Goal: Task Accomplishment & Management: Use online tool/utility

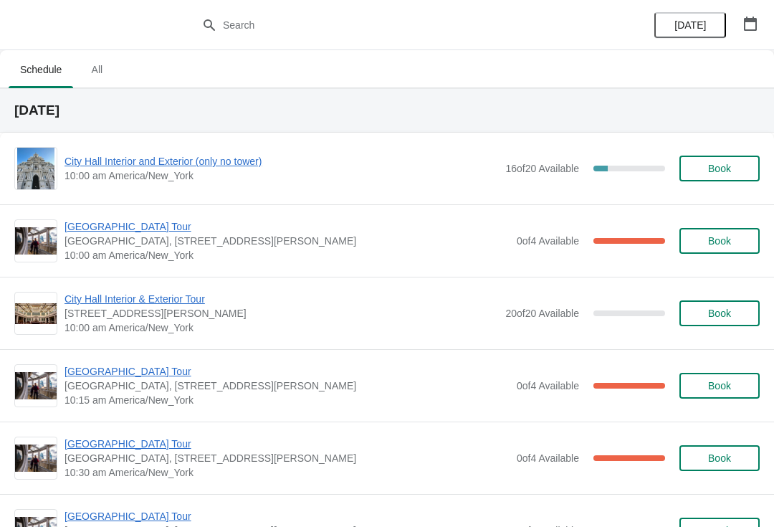
click at [76, 231] on span "[GEOGRAPHIC_DATA] Tour" at bounding box center [286, 226] width 445 height 14
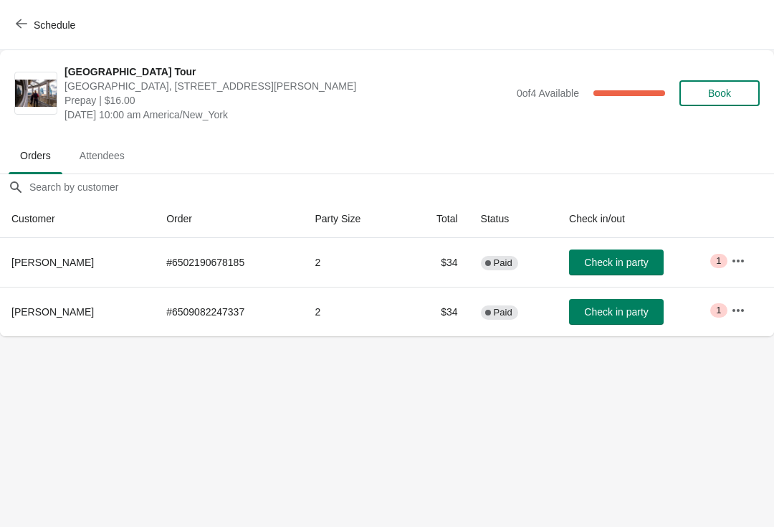
click at [23, 28] on icon "button" at bounding box center [21, 23] width 11 height 11
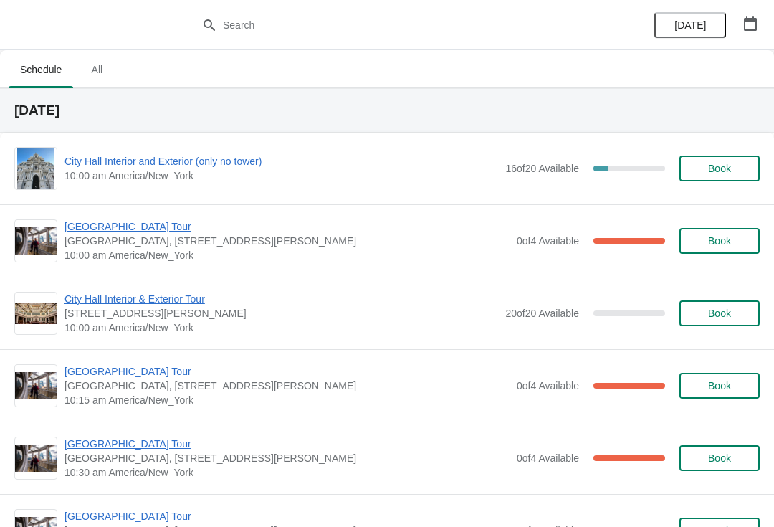
click at [82, 162] on span "City Hall Interior and Exterior (only no tower)" at bounding box center [281, 161] width 434 height 14
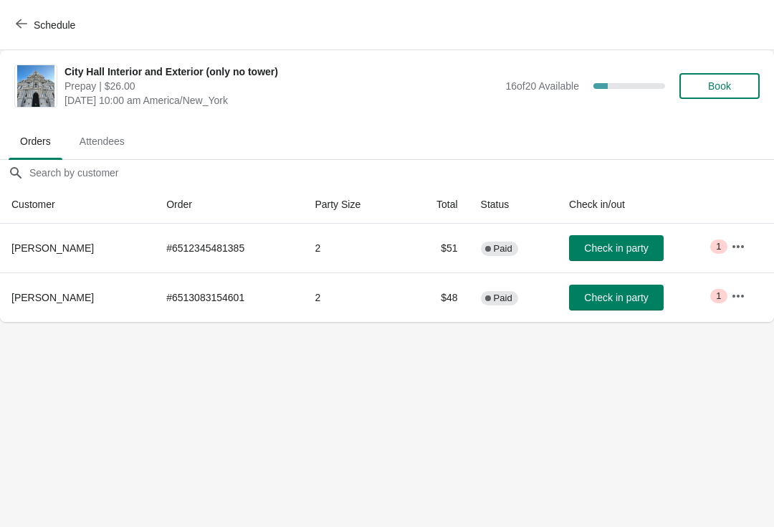
click at [19, 22] on icon "button" at bounding box center [21, 23] width 11 height 11
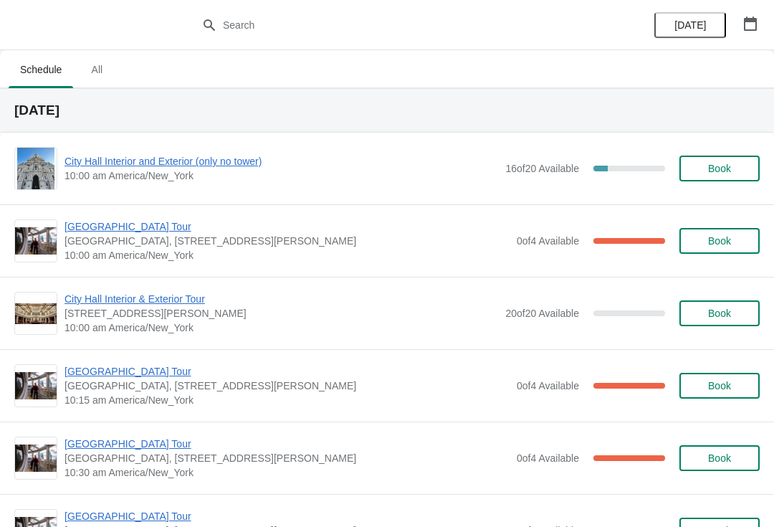
click at [100, 163] on span "City Hall Interior and Exterior (only no tower)" at bounding box center [281, 161] width 434 height 14
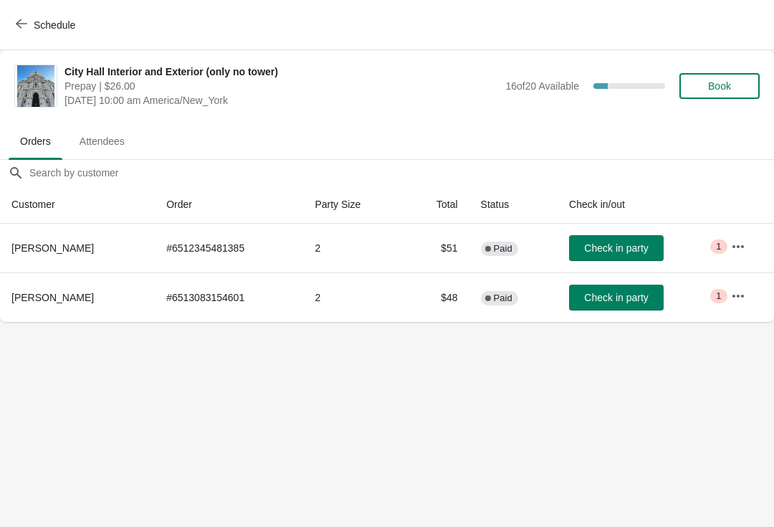
click at [590, 246] on span "Check in party" at bounding box center [616, 247] width 64 height 11
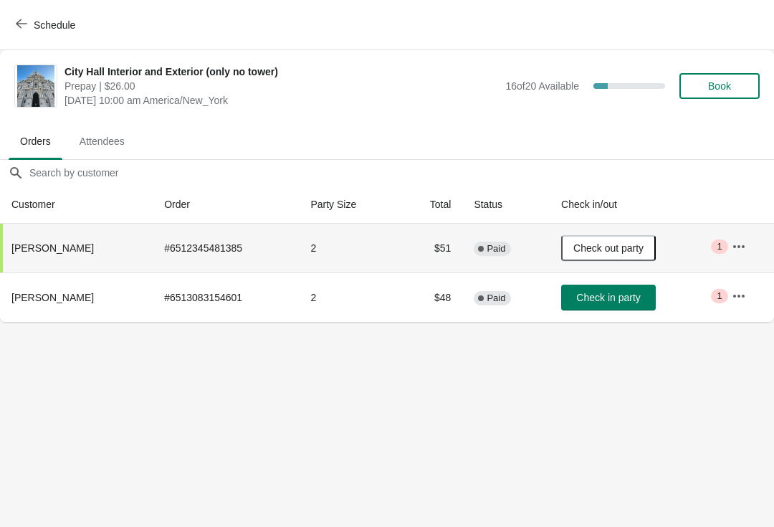
click at [21, 26] on icon "button" at bounding box center [21, 23] width 11 height 11
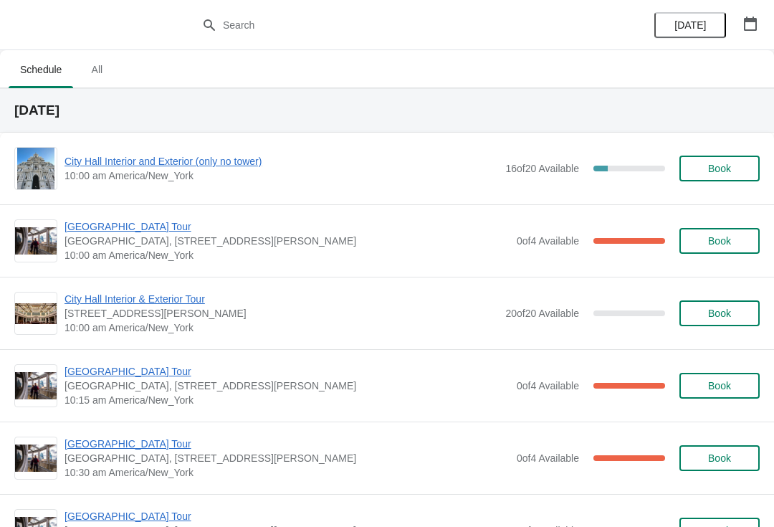
click at [131, 231] on span "[GEOGRAPHIC_DATA] Tour" at bounding box center [286, 226] width 445 height 14
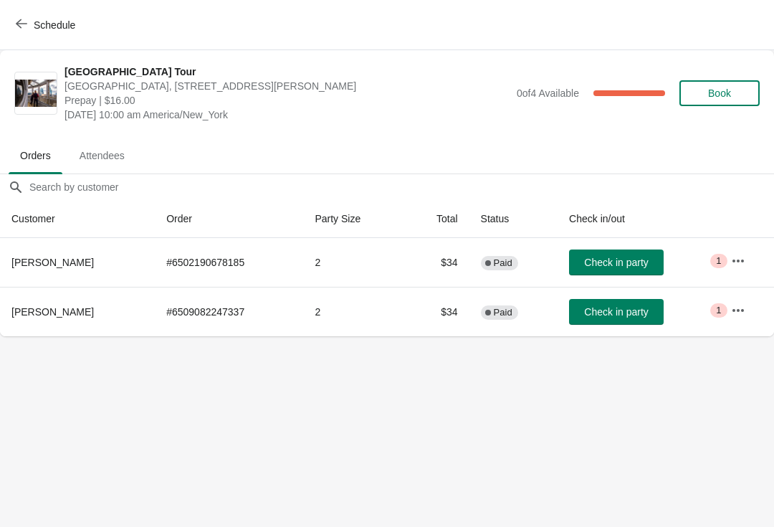
click at [613, 267] on span "Check in party" at bounding box center [616, 262] width 64 height 11
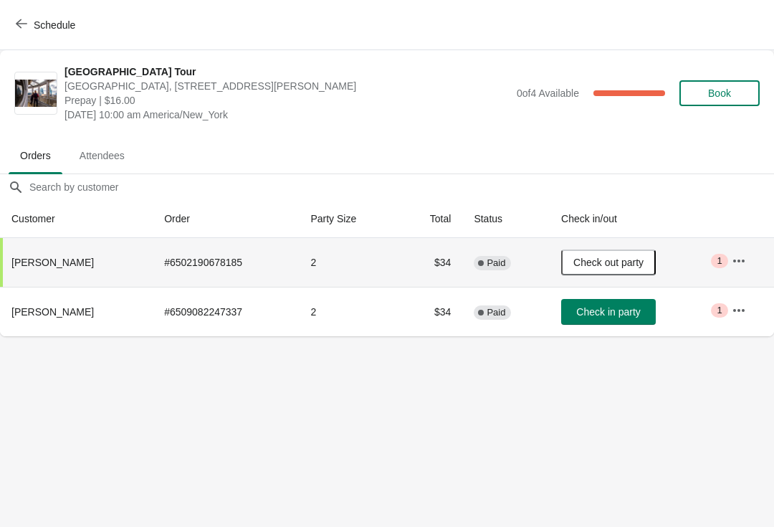
click at [601, 321] on button "Check in party" at bounding box center [608, 312] width 95 height 26
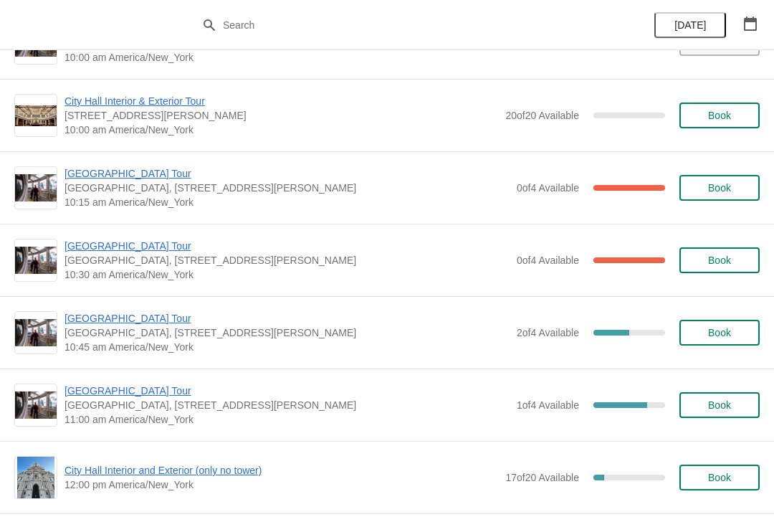
scroll to position [201, 0]
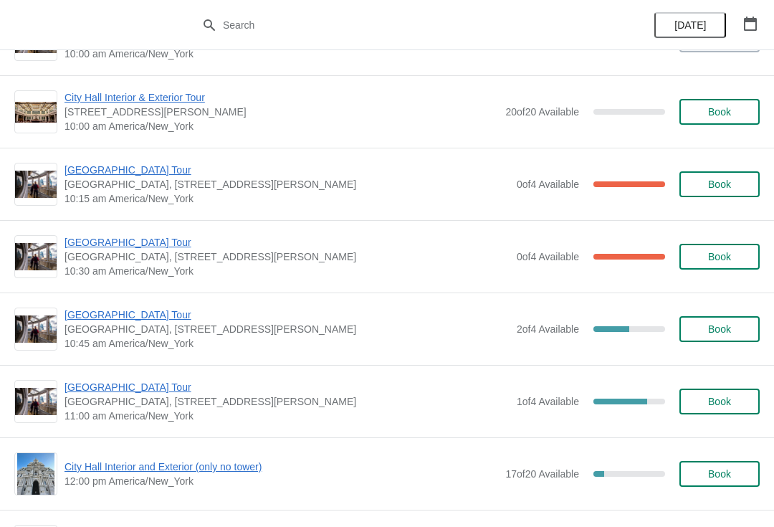
click at [40, 331] on img at bounding box center [36, 329] width 42 height 28
click at [723, 330] on span "Book" at bounding box center [719, 328] width 23 height 11
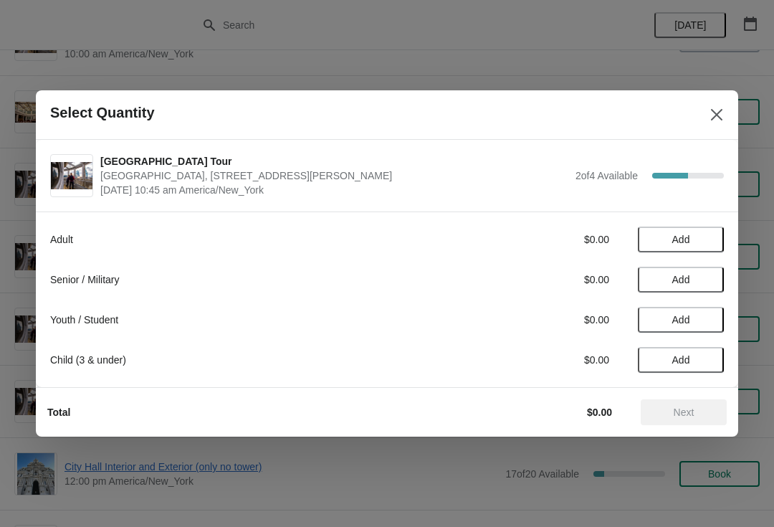
click at [681, 234] on span "Add" at bounding box center [681, 239] width 18 height 11
click at [676, 420] on button "Next" at bounding box center [684, 412] width 86 height 26
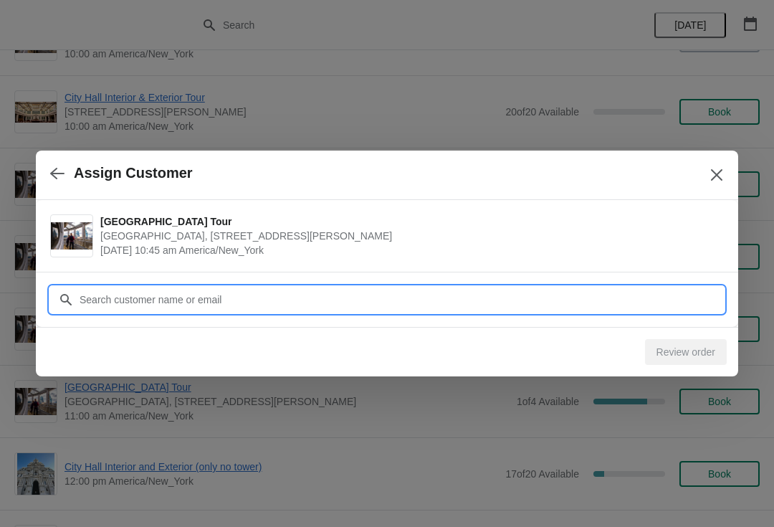
click at [80, 299] on input "Customer" at bounding box center [401, 300] width 645 height 26
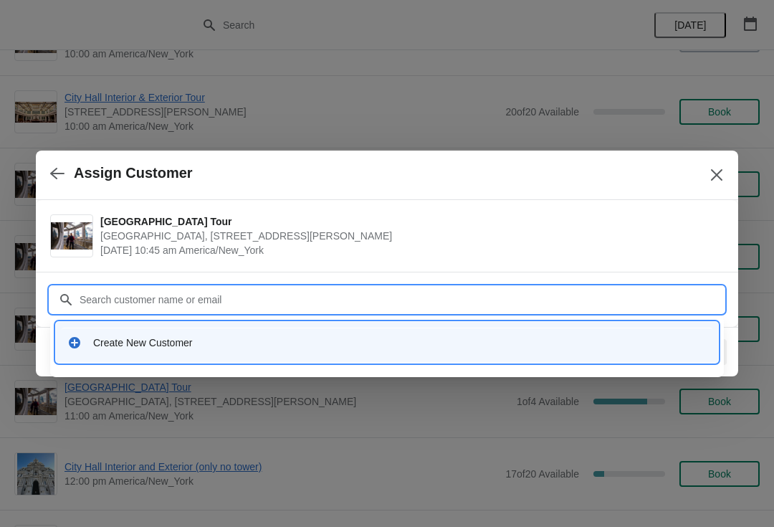
type input "X"
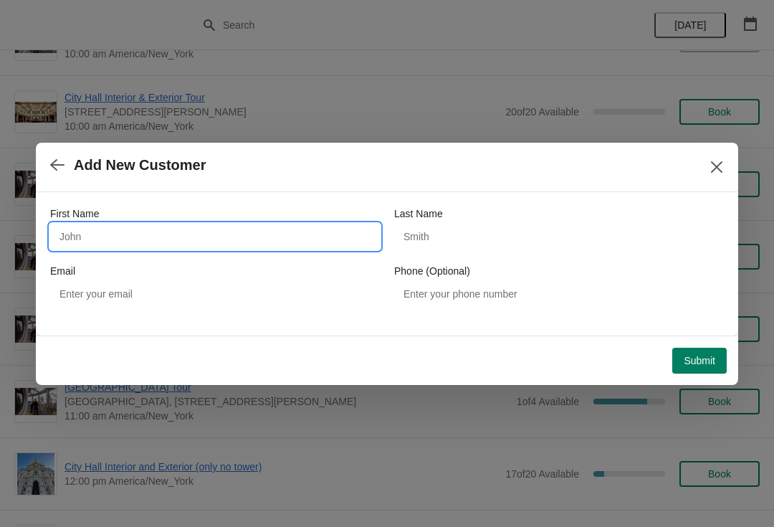
click at [67, 236] on input "First Name" at bounding box center [215, 237] width 330 height 26
type input "Sarah"
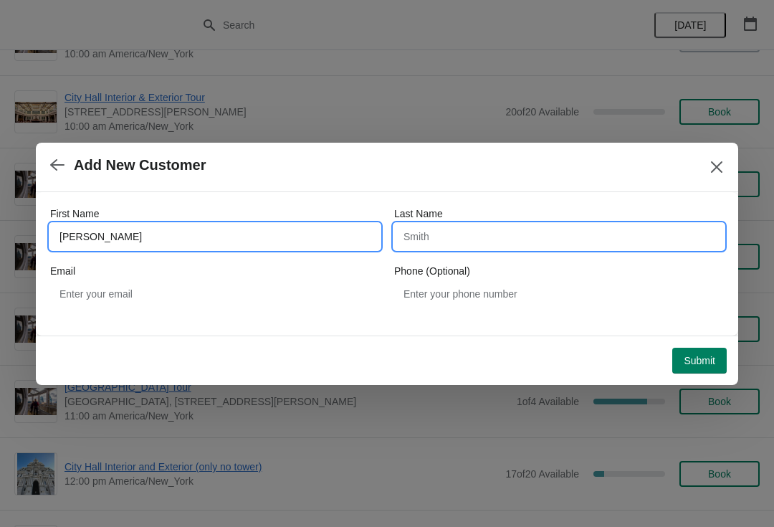
click at [407, 239] on input "Last Name" at bounding box center [559, 237] width 330 height 26
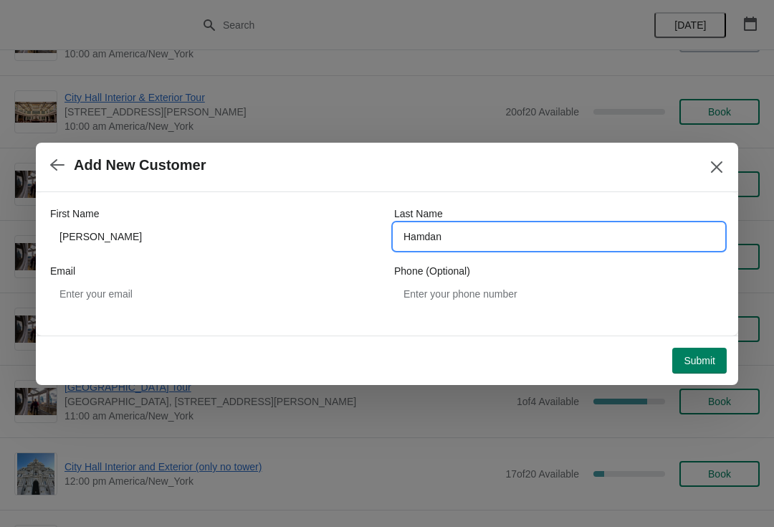
type input "Hamdan"
click at [701, 360] on span "Submit" at bounding box center [700, 360] width 32 height 11
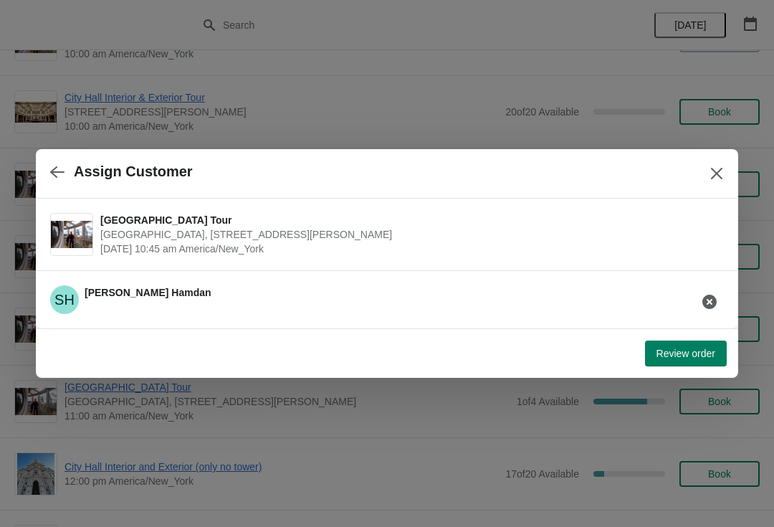
click at [692, 345] on button "Review order" at bounding box center [686, 353] width 82 height 26
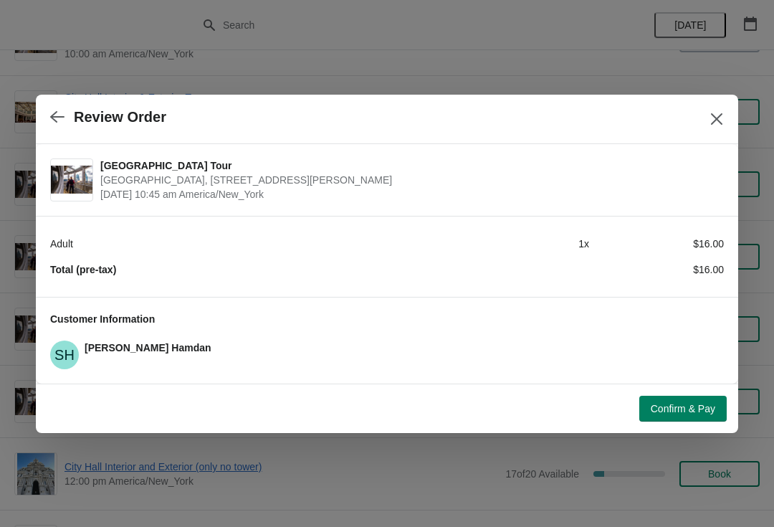
click at [684, 403] on span "Confirm & Pay" at bounding box center [683, 408] width 64 height 11
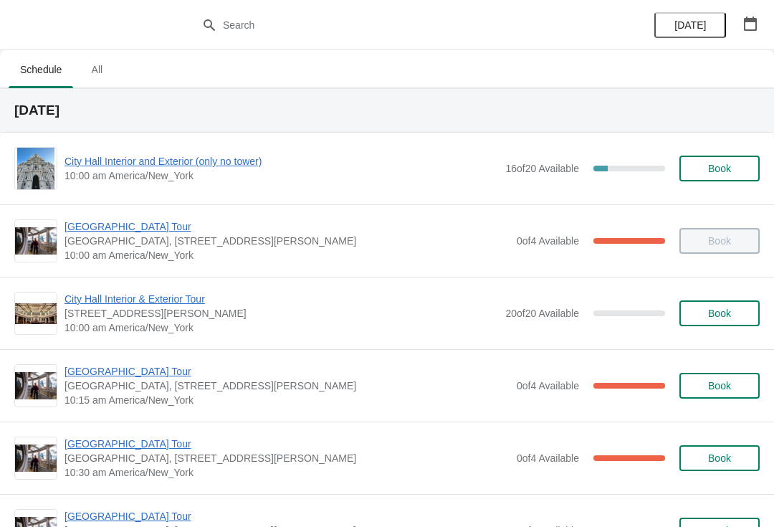
click at [101, 375] on span "[GEOGRAPHIC_DATA] Tour" at bounding box center [286, 371] width 445 height 14
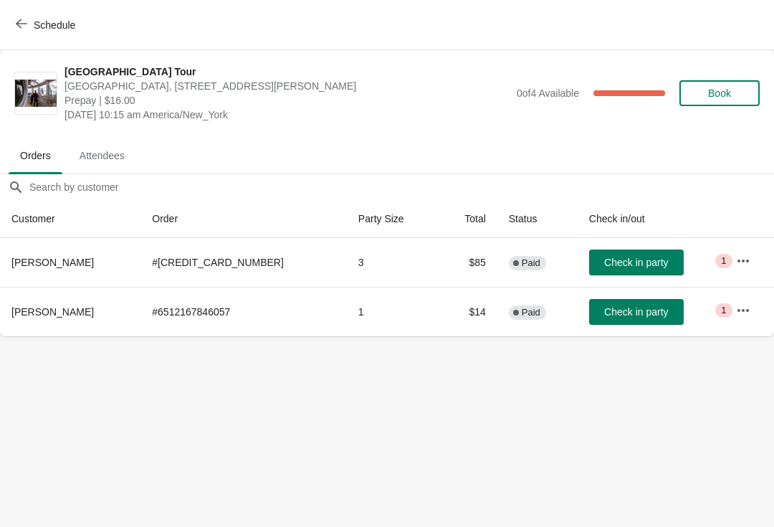
click at [611, 271] on button "Check in party" at bounding box center [636, 262] width 95 height 26
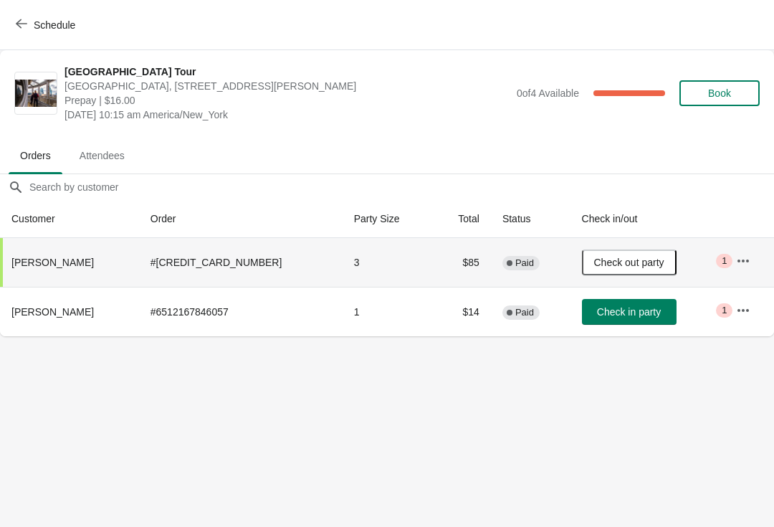
click at [28, 24] on span "Schedule" at bounding box center [47, 25] width 57 height 14
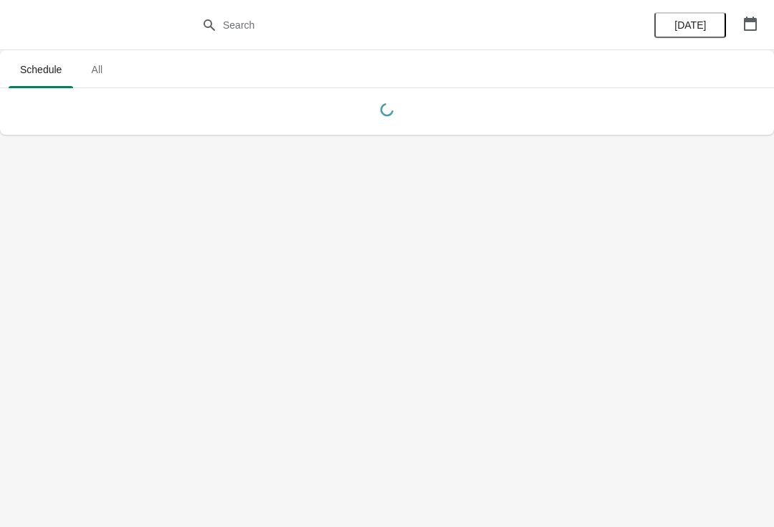
click at [240, 424] on body "Schedule All Schedule All [DATE]" at bounding box center [387, 263] width 774 height 527
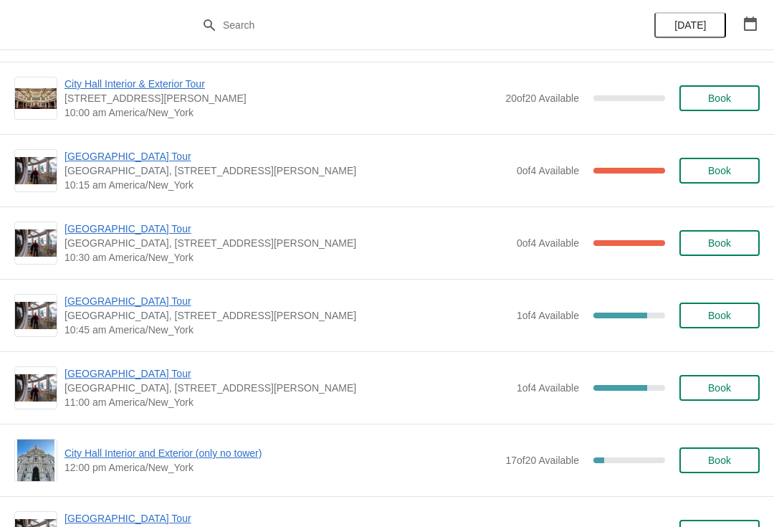
scroll to position [214, 0]
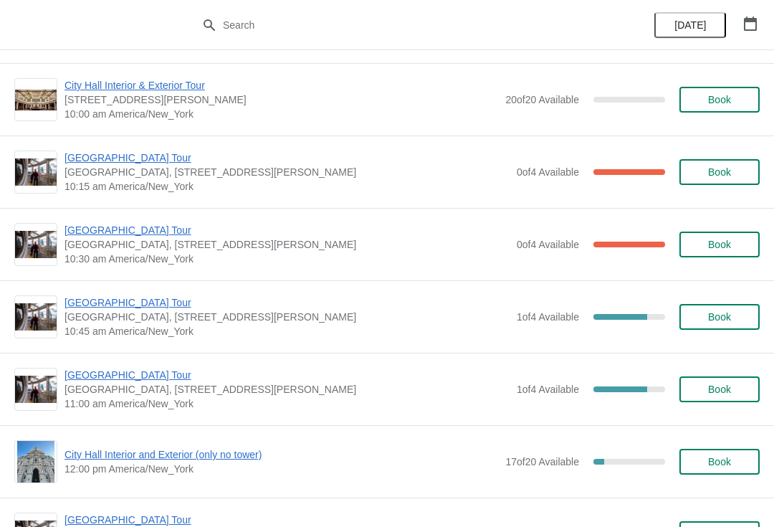
click at [94, 229] on span "[GEOGRAPHIC_DATA] Tour" at bounding box center [286, 230] width 445 height 14
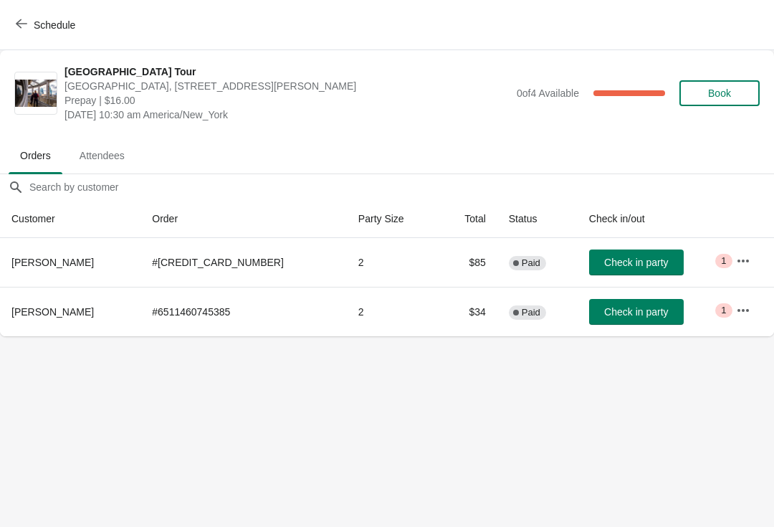
click at [607, 261] on span "Check in party" at bounding box center [636, 262] width 64 height 11
